Goal: Download file/media

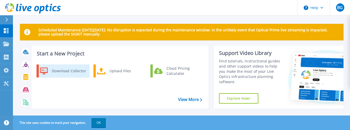
click at [64, 71] on div "Download Collector" at bounding box center [68, 71] width 39 height 10
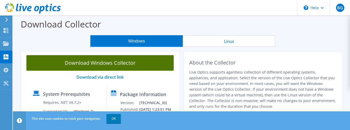
click at [110, 65] on link "Download Windows Collector" at bounding box center [99, 63] width 147 height 16
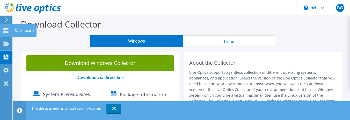
click at [6, 30] on icon at bounding box center [6, 30] width 6 height 5
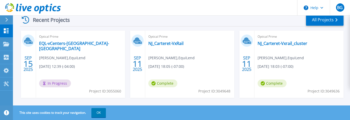
scroll to position [189, 0]
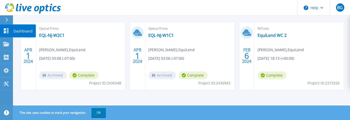
click at [4, 30] on icon at bounding box center [6, 30] width 5 height 5
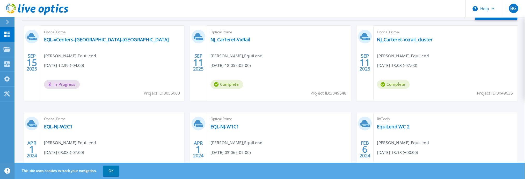
scroll to position [111, 0]
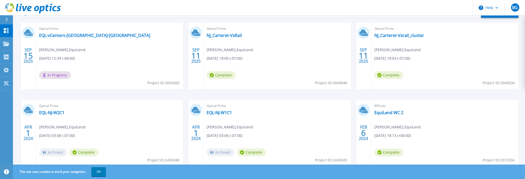
drag, startPoint x: 272, startPoint y: 1, endPoint x: 250, endPoint y: 10, distance: 23.2
click at [250, 10] on header "Help BG End User Bryan Gauna bryan.gauna@equilend.com EquiLend My Profile Log O…" at bounding box center [262, 8] width 525 height 16
click at [61, 34] on link "EQL-vCenters-[GEOGRAPHIC_DATA]-[GEOGRAPHIC_DATA]" at bounding box center [94, 35] width 111 height 5
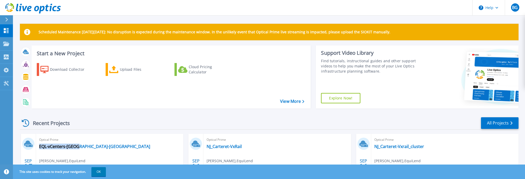
drag, startPoint x: 83, startPoint y: 148, endPoint x: 78, endPoint y: 147, distance: 5.6
click at [78, 147] on div "Optical Prime EQL-vCenters-[GEOGRAPHIC_DATA]-NY [PERSON_NAME] , EquiLend [DATE]…" at bounding box center [109, 167] width 147 height 67
copy div "EQL-vCenters-[GEOGRAPHIC_DATA]-[GEOGRAPHIC_DATA]"
click at [271, 14] on header "Help BG End User [PERSON_NAME] [PERSON_NAME][EMAIL_ADDRESS][PERSON_NAME][DOMAIN…" at bounding box center [262, 8] width 525 height 16
drag, startPoint x: 80, startPoint y: 147, endPoint x: 38, endPoint y: 148, distance: 41.9
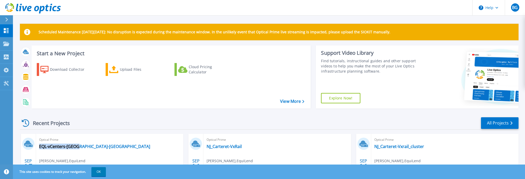
click at [38, 148] on div "Optical Prime EQL-vCenters-[GEOGRAPHIC_DATA]-NY [PERSON_NAME] , EquiLend [DATE]…" at bounding box center [109, 167] width 147 height 67
copy link "EQL-vCenters-[GEOGRAPHIC_DATA]-[GEOGRAPHIC_DATA]"
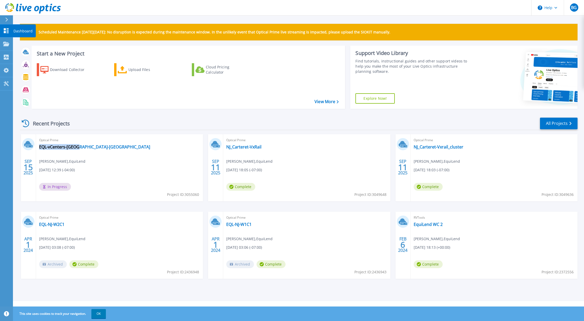
click at [5, 32] on icon at bounding box center [6, 30] width 5 height 5
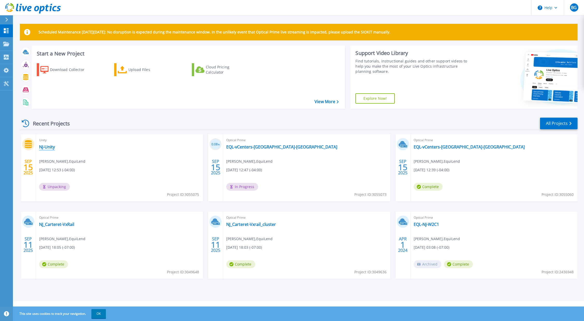
click at [49, 147] on link "NJ-Unity" at bounding box center [47, 146] width 16 height 5
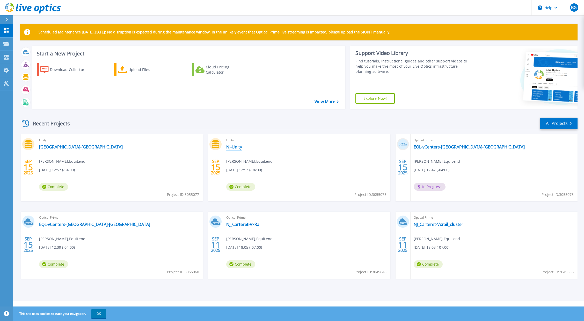
click at [232, 149] on link "NJ-Unity" at bounding box center [234, 146] width 16 height 5
